Goal: Find specific page/section: Find specific page/section

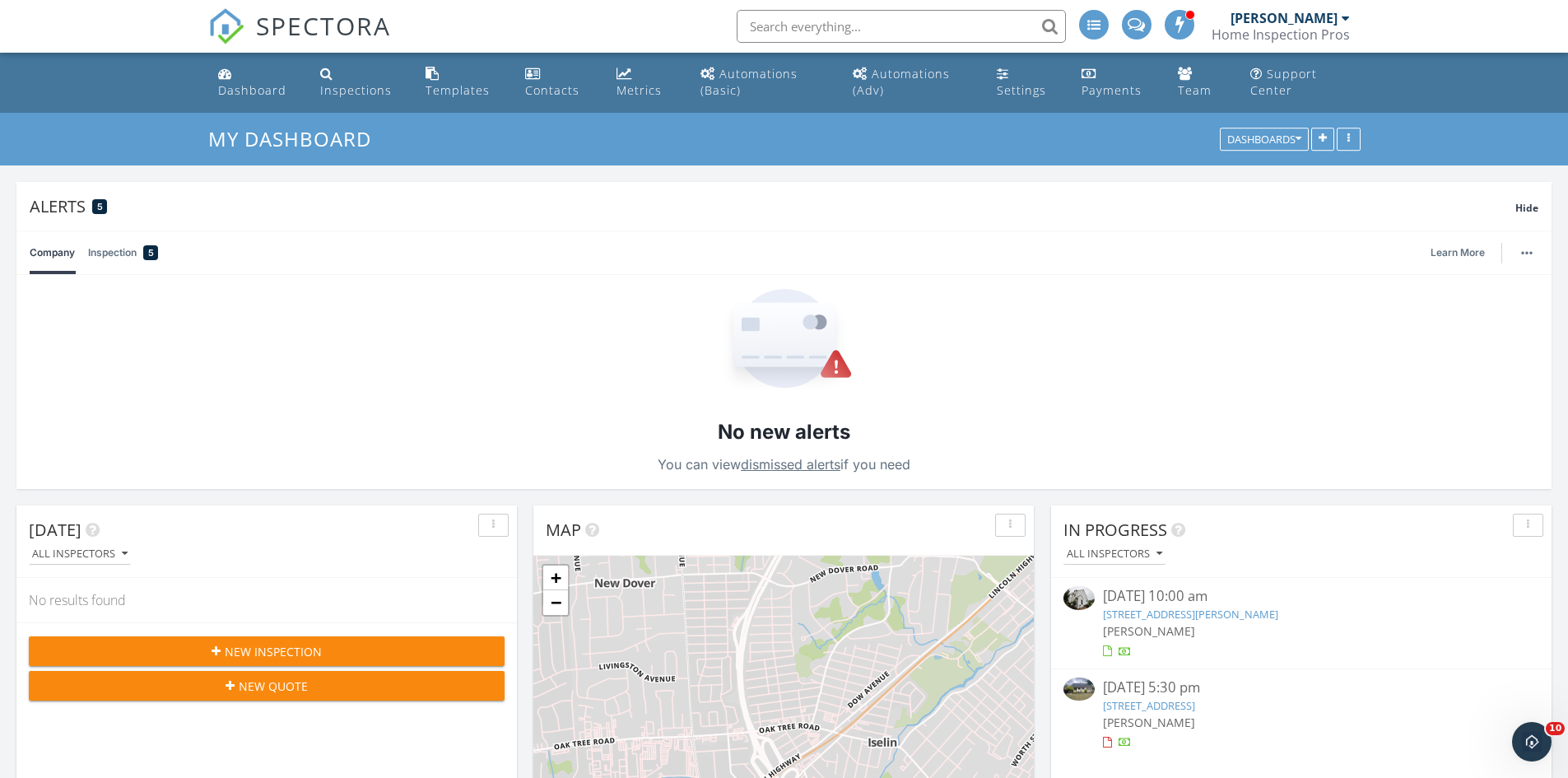
click at [634, 79] on link "Metrics" at bounding box center [645, 82] width 71 height 47
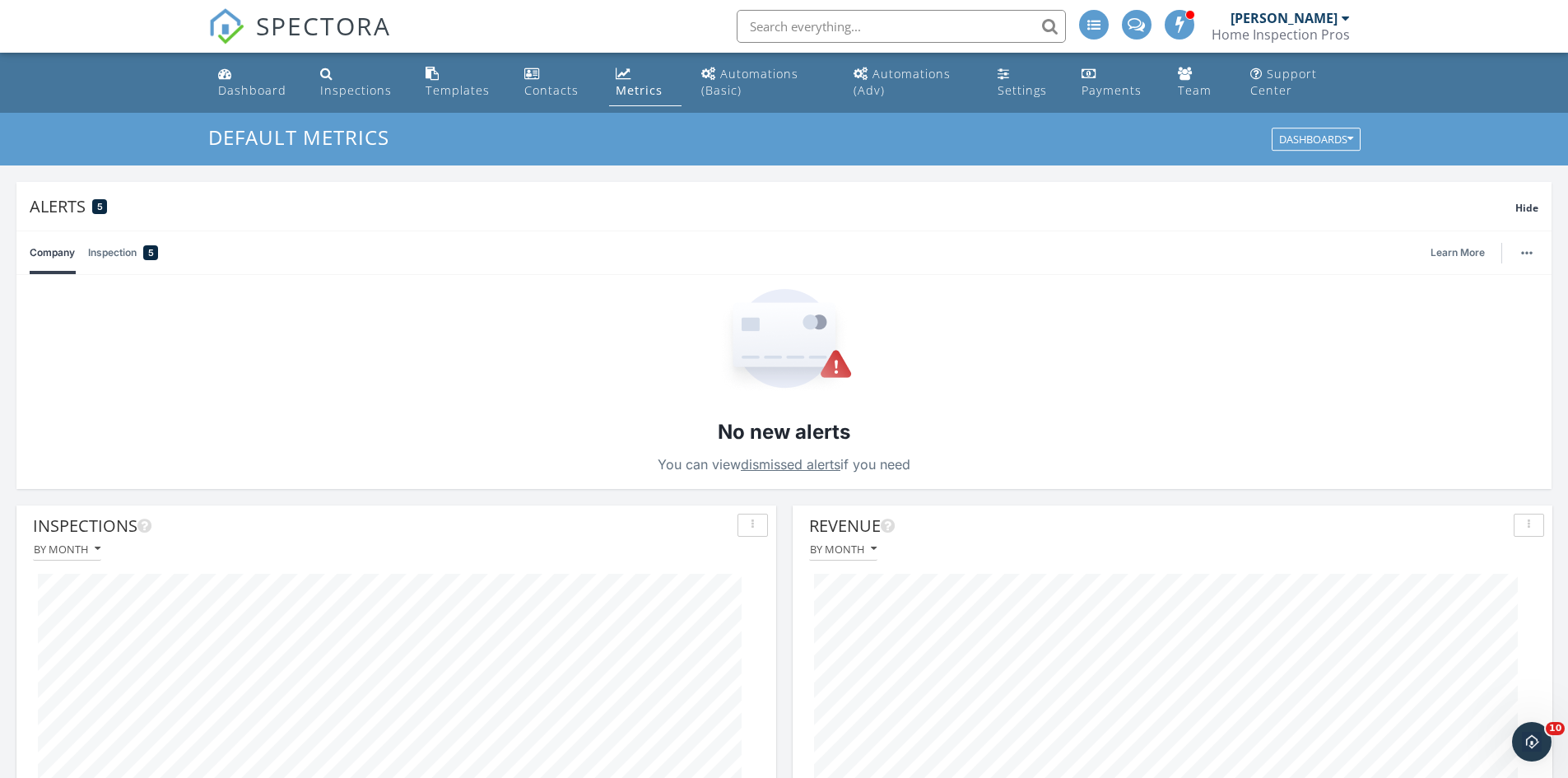
click at [251, 94] on div "Dashboard" at bounding box center [252, 90] width 69 height 15
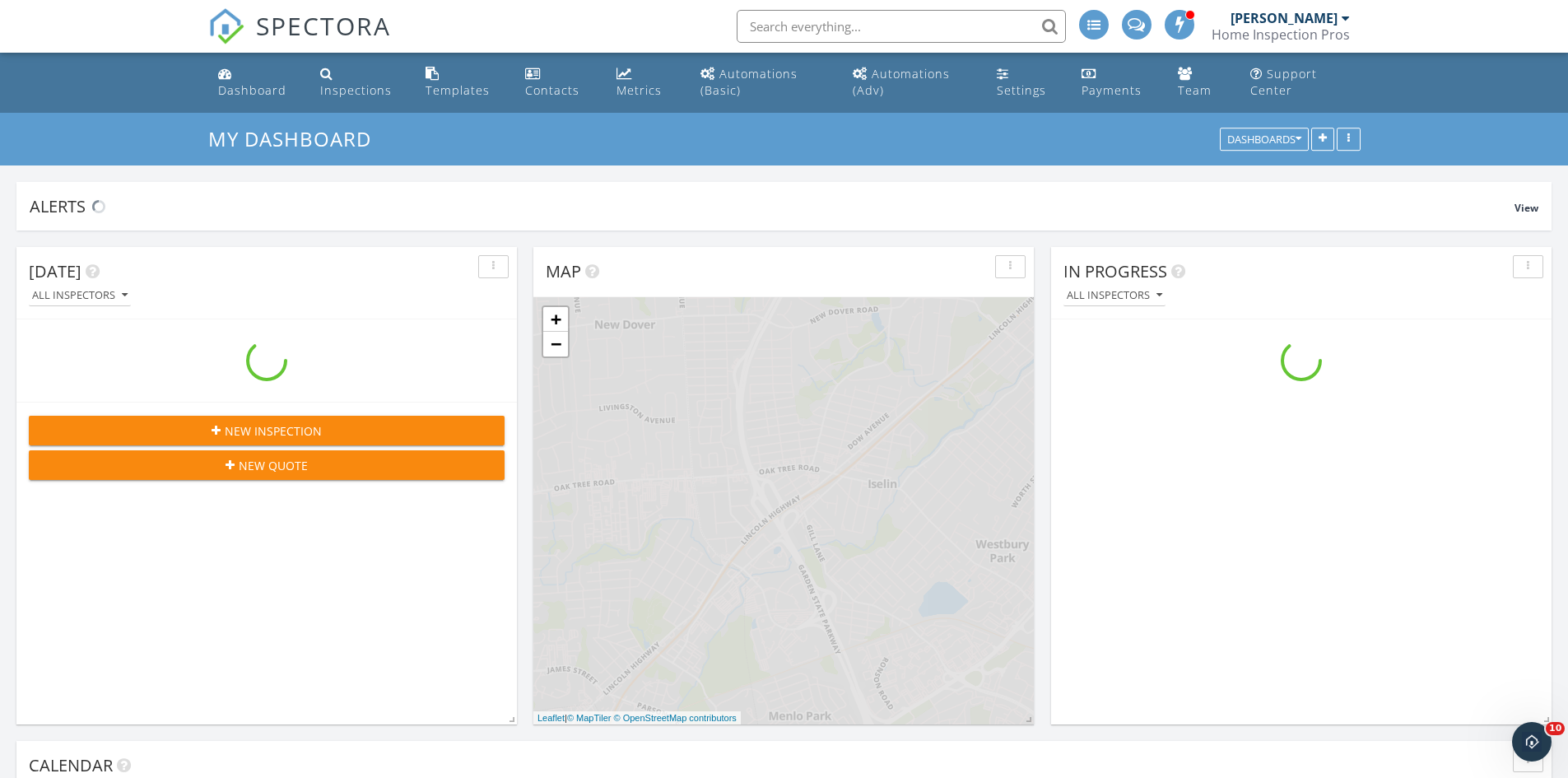
scroll to position [1524, 1593]
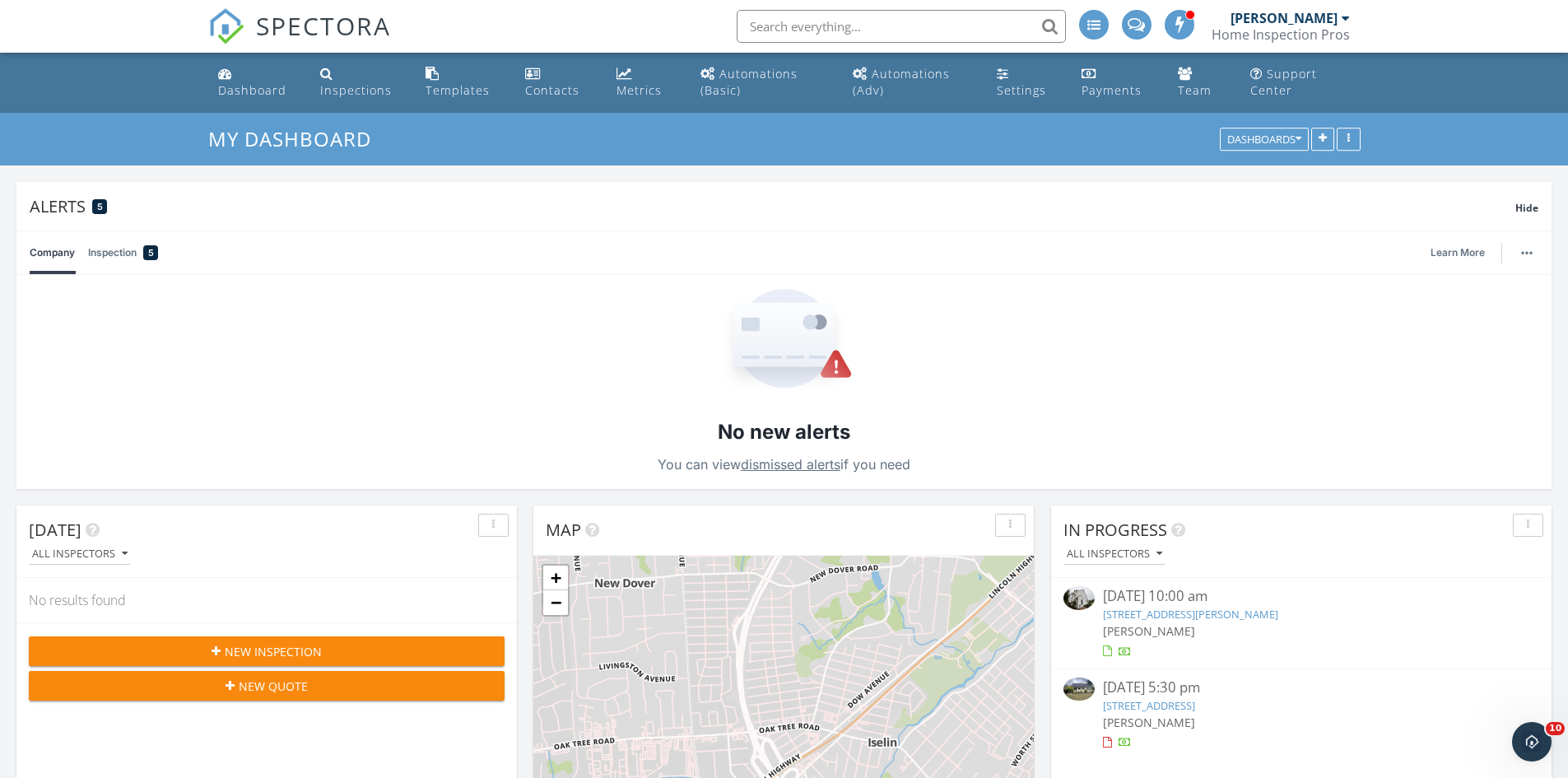
click at [650, 82] on div "Metrics" at bounding box center [638, 90] width 45 height 15
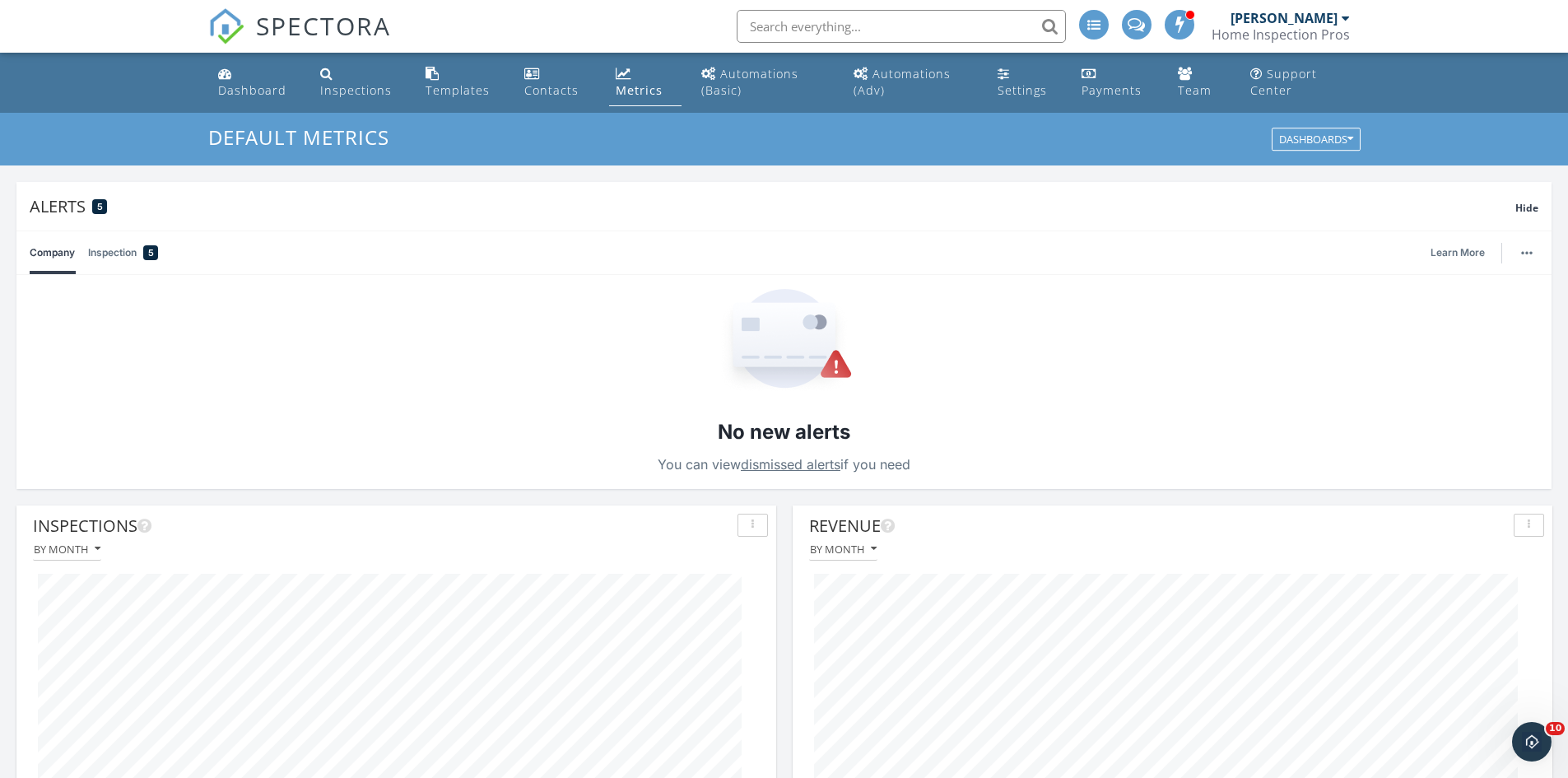
click at [269, 102] on link "Dashboard" at bounding box center [257, 82] width 90 height 47
